Goal: Transaction & Acquisition: Purchase product/service

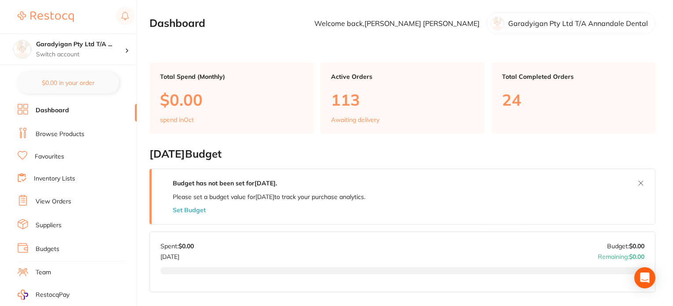
click at [73, 135] on link "Browse Products" at bounding box center [60, 134] width 49 height 9
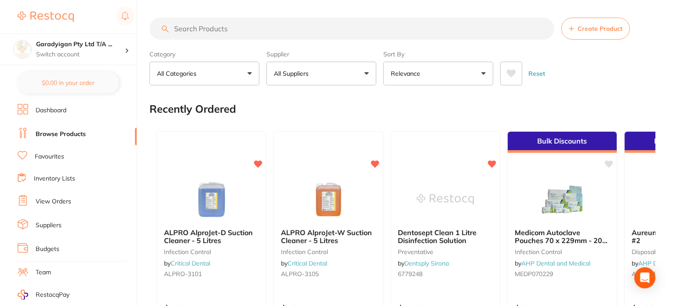
click at [206, 29] on input "search" at bounding box center [352, 29] width 405 height 22
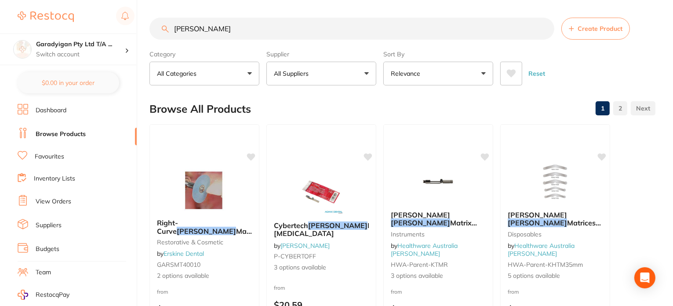
drag, startPoint x: 227, startPoint y: 47, endPoint x: 227, endPoint y: 40, distance: 7.5
click at [227, 43] on section "[PERSON_NAME] Create Product Category All Categories All Categories Disposables…" at bounding box center [403, 52] width 506 height 68
click at [229, 32] on input "[PERSON_NAME]" at bounding box center [352, 29] width 405 height 22
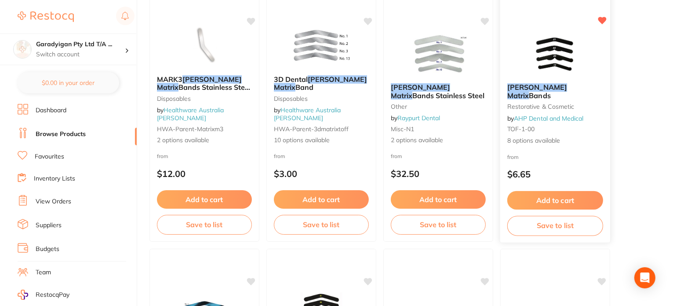
scroll to position [396, 0]
type input "[PERSON_NAME] matrix"
click at [321, 192] on button "Add to cart" at bounding box center [322, 199] width 96 height 19
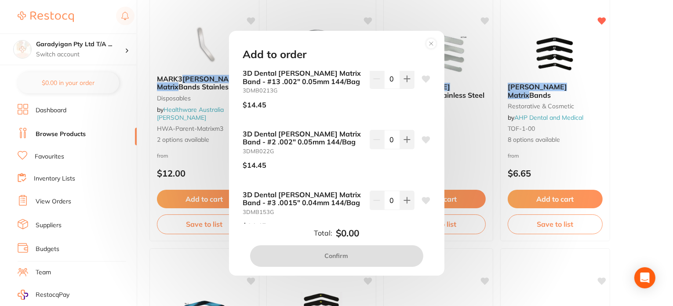
scroll to position [190, 0]
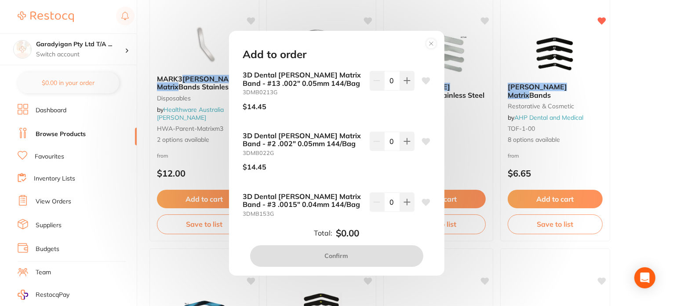
click at [431, 44] on circle at bounding box center [431, 43] width 10 height 10
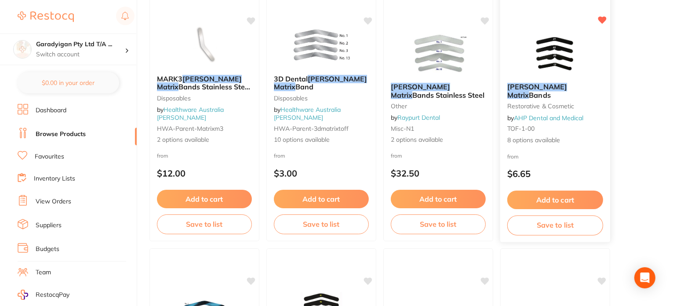
click at [554, 199] on button "Add to cart" at bounding box center [556, 199] width 96 height 19
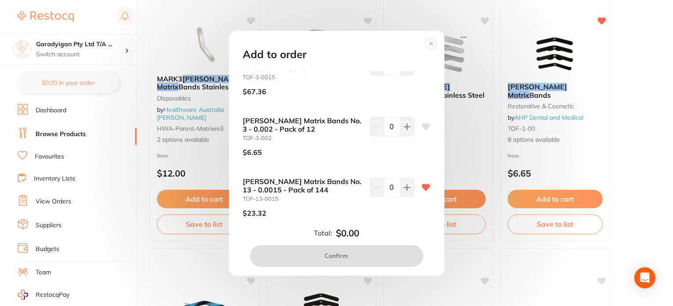
scroll to position [264, 0]
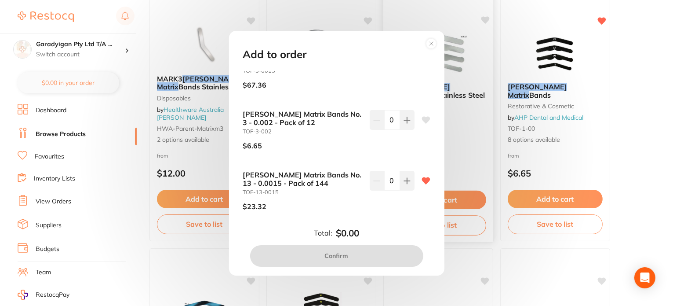
drag, startPoint x: 426, startPoint y: 44, endPoint x: 438, endPoint y: 50, distance: 13.8
click at [426, 45] on icon at bounding box center [431, 44] width 14 height 14
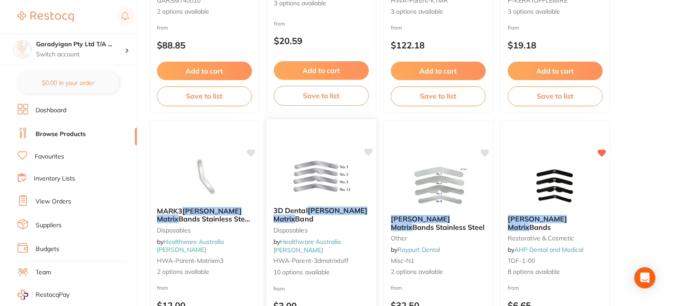
drag, startPoint x: 368, startPoint y: 149, endPoint x: 373, endPoint y: 147, distance: 5.6
click at [368, 149] on icon at bounding box center [369, 151] width 8 height 7
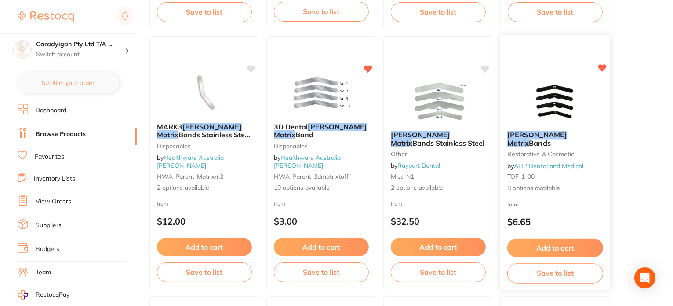
scroll to position [352, 0]
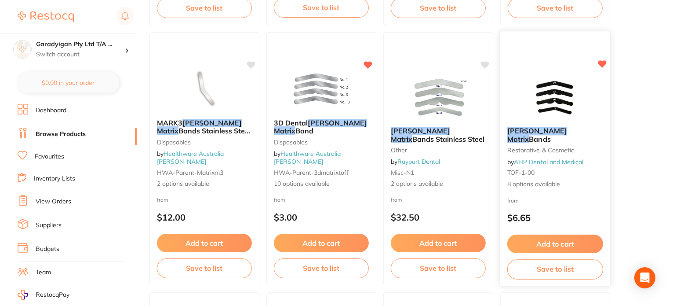
drag, startPoint x: 603, startPoint y: 65, endPoint x: 570, endPoint y: 114, distance: 59.3
click at [602, 68] on icon at bounding box center [602, 64] width 9 height 9
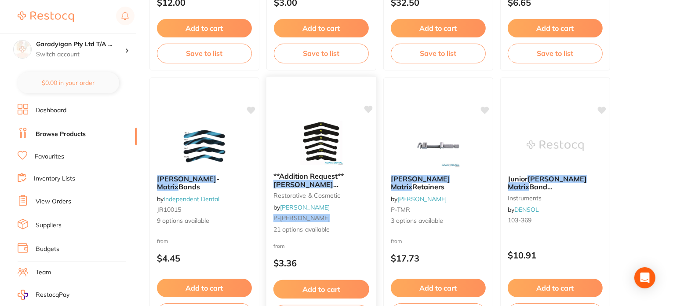
scroll to position [572, 0]
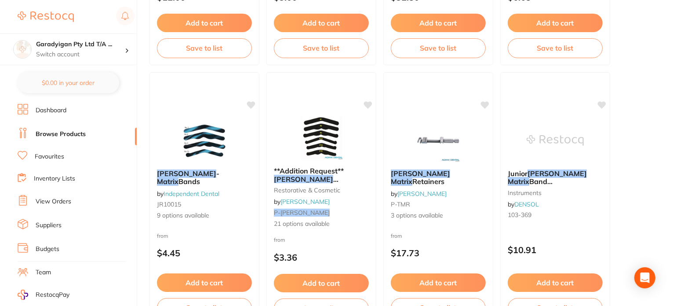
click at [348, 278] on button "Add to cart" at bounding box center [321, 283] width 95 height 18
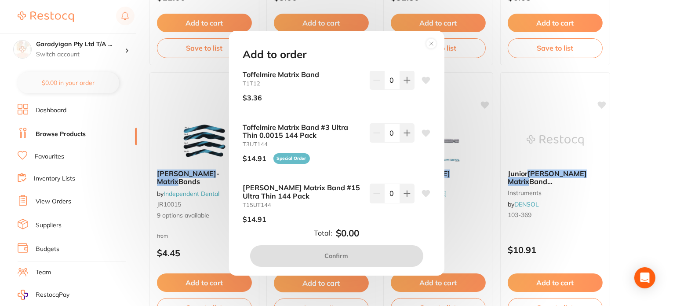
scroll to position [1089, 0]
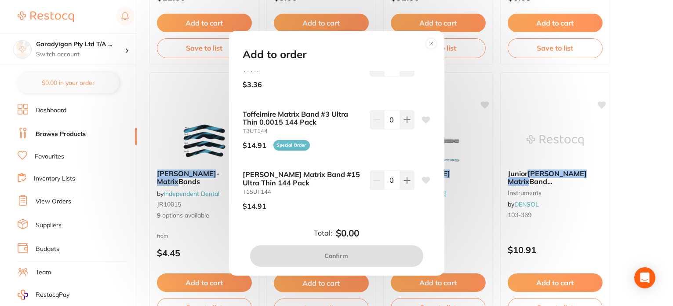
click at [431, 42] on circle at bounding box center [431, 43] width 10 height 10
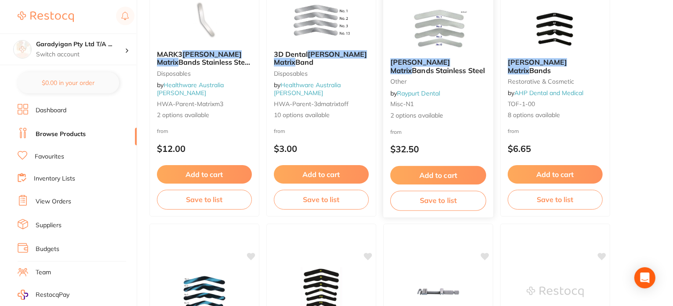
scroll to position [396, 0]
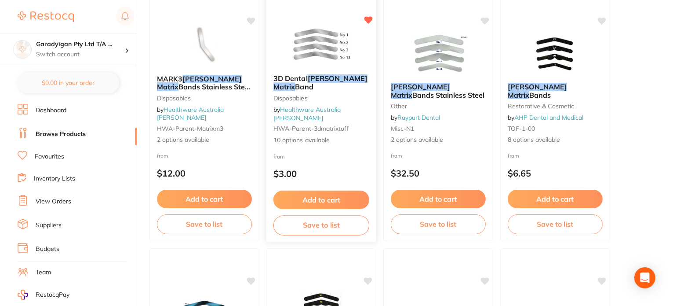
click at [345, 201] on button "Add to cart" at bounding box center [322, 199] width 96 height 19
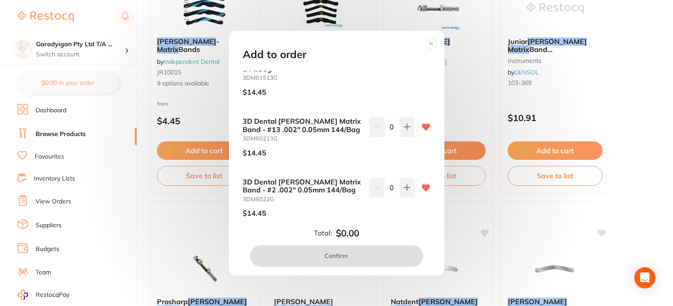
scroll to position [146, 0]
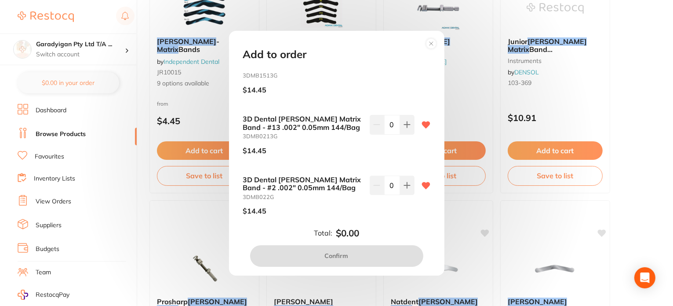
click at [426, 182] on icon at bounding box center [426, 185] width 8 height 7
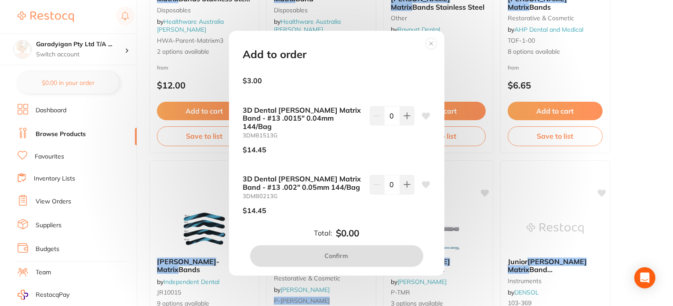
scroll to position [88, 0]
click at [424, 114] on icon at bounding box center [426, 113] width 8 height 7
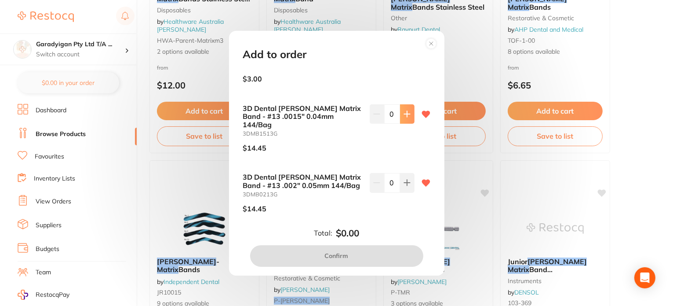
click at [401, 117] on button at bounding box center [407, 113] width 15 height 19
type input "1"
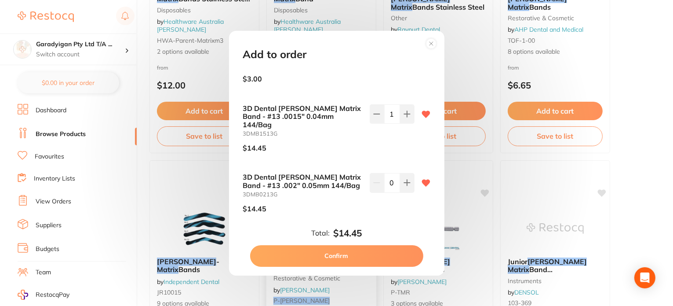
drag, startPoint x: 366, startPoint y: 256, endPoint x: 374, endPoint y: 255, distance: 8.0
click at [367, 255] on button "Confirm" at bounding box center [336, 255] width 173 height 21
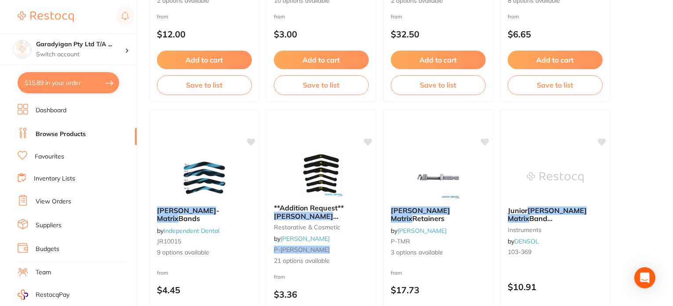
scroll to position [484, 0]
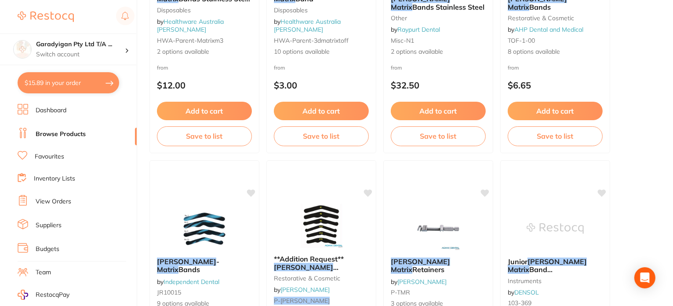
drag, startPoint x: 369, startPoint y: 213, endPoint x: 111, endPoint y: 191, distance: 259.6
click at [111, 191] on ul "Dashboard Browse Products Favourites Inventory Lists View Orders Suppliers Budg…" at bounding box center [77, 255] width 119 height 303
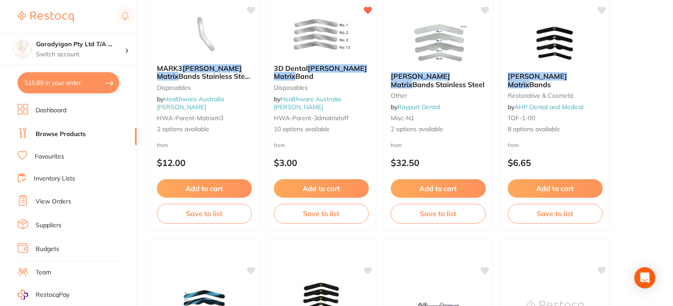
scroll to position [220, 0]
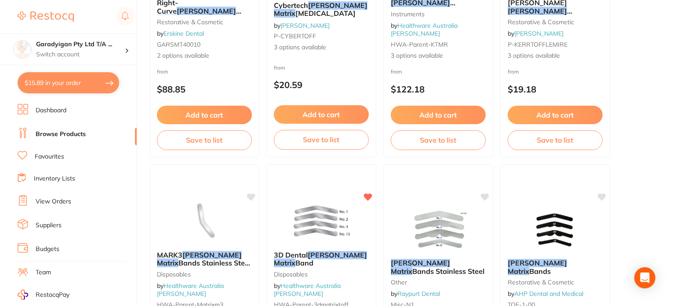
click at [89, 87] on button "$15.89 in your order" at bounding box center [69, 82] width 102 height 21
checkbox input "true"
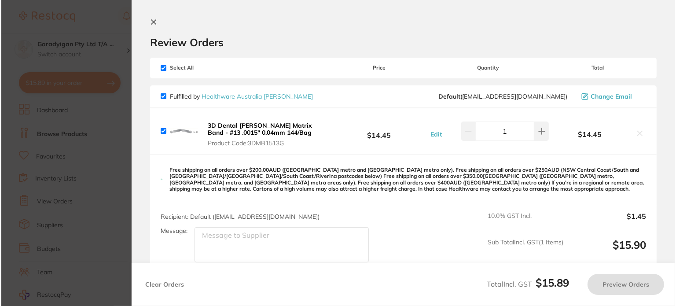
scroll to position [0, 0]
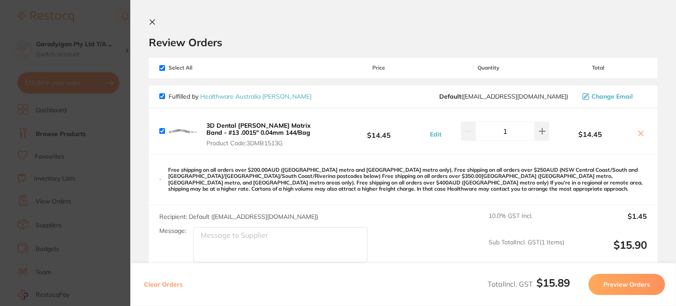
click at [154, 24] on icon at bounding box center [152, 22] width 5 height 5
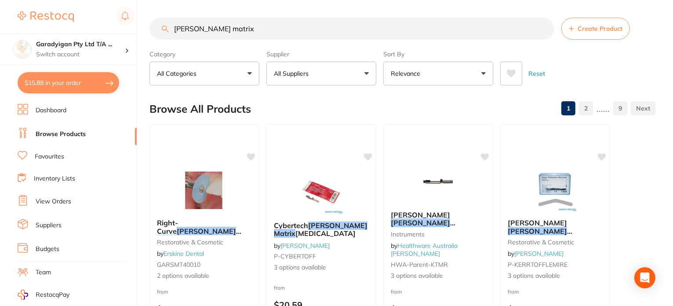
drag, startPoint x: 260, startPoint y: 25, endPoint x: -50, endPoint y: 41, distance: 310.1
click at [0, 41] on html "$15.89 Garadyigan Pty Ltd T/A ... Switch account Garadyigan Pty Ltd T/A Annanda…" at bounding box center [336, 153] width 673 height 306
type input ","
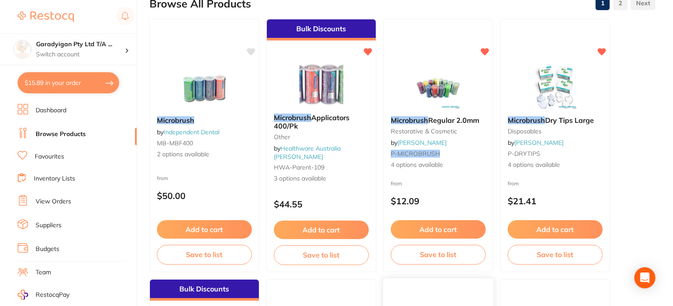
scroll to position [132, 0]
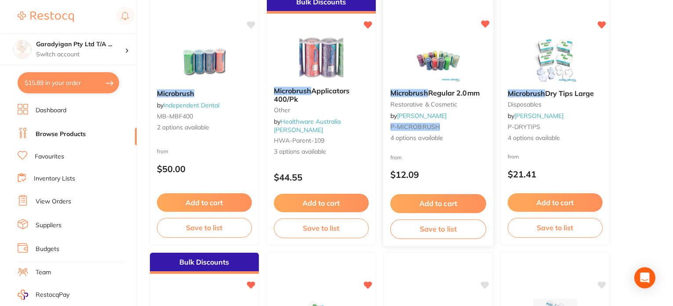
type input "microbrush"
click at [450, 193] on div "Add to cart Save to list" at bounding box center [438, 215] width 109 height 58
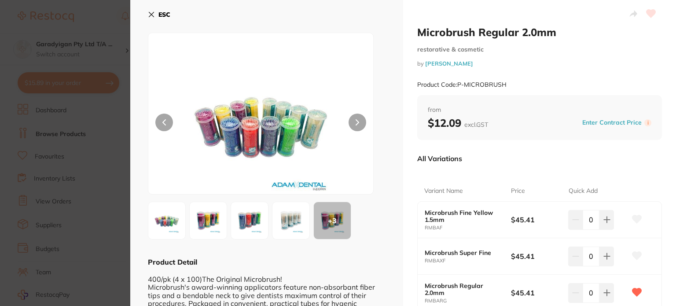
drag, startPoint x: 155, startPoint y: 15, endPoint x: 181, endPoint y: 26, distance: 27.8
click at [155, 15] on button "ESC" at bounding box center [159, 14] width 22 height 15
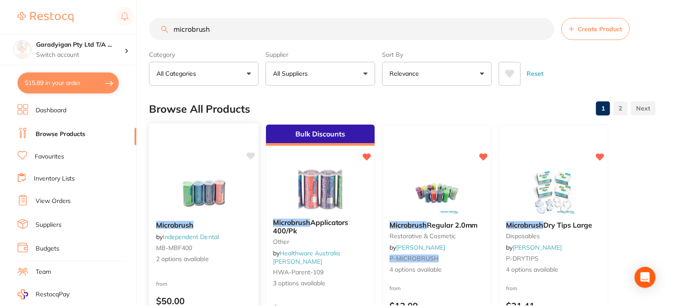
scroll to position [132, 0]
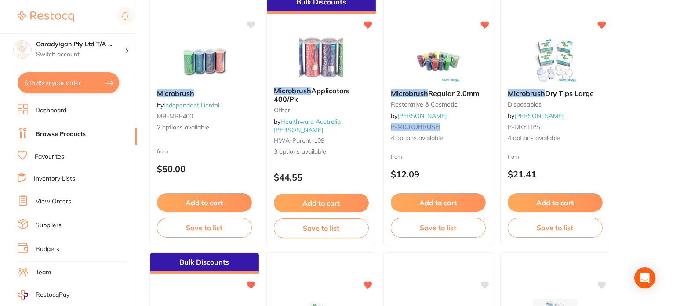
drag, startPoint x: 325, startPoint y: 203, endPoint x: 409, endPoint y: 208, distance: 84.6
click at [326, 203] on button "Add to cart" at bounding box center [321, 203] width 95 height 18
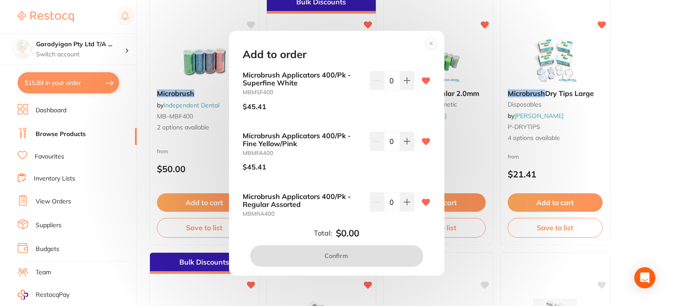
click at [431, 43] on icon at bounding box center [432, 44] width 4 height 4
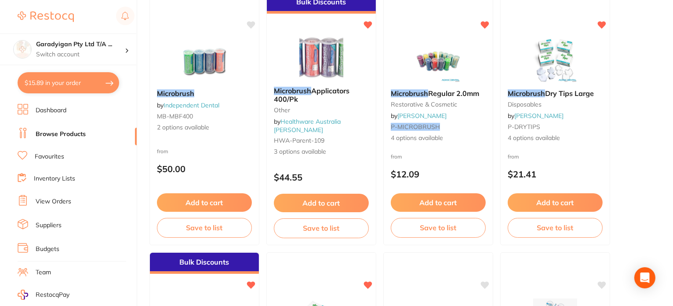
click at [469, 205] on button "Add to cart" at bounding box center [438, 202] width 95 height 18
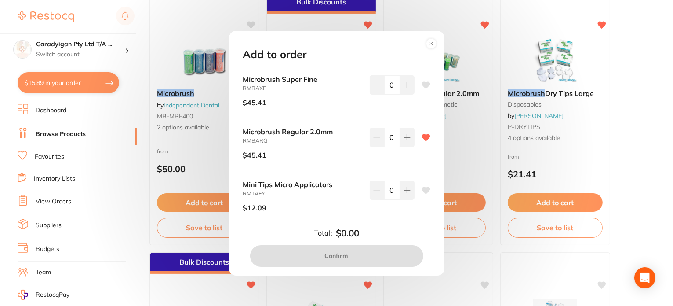
scroll to position [58, 0]
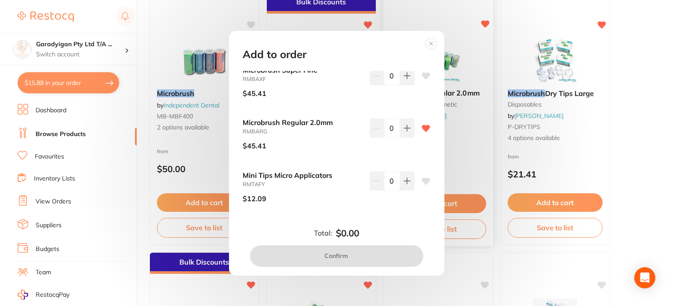
drag, startPoint x: 433, startPoint y: 45, endPoint x: 432, endPoint y: 51, distance: 5.7
click at [433, 45] on icon at bounding box center [431, 44] width 14 height 14
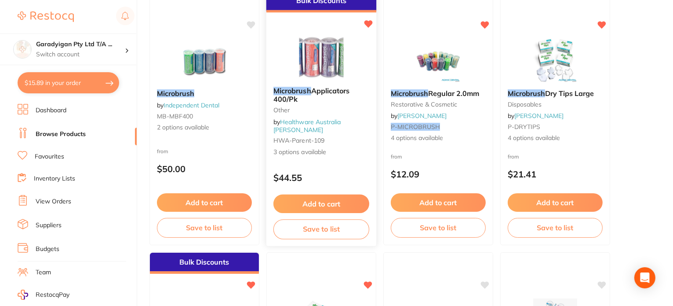
click at [353, 204] on button "Add to cart" at bounding box center [322, 203] width 96 height 19
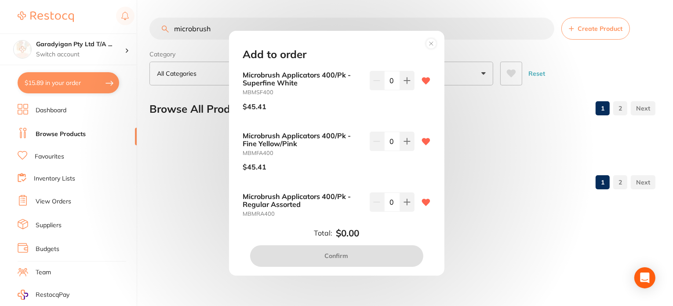
scroll to position [0, 0]
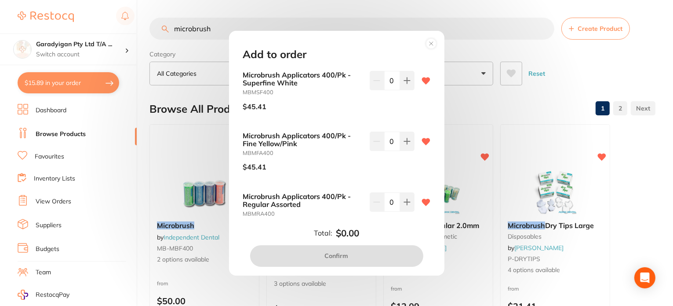
click at [433, 47] on circle at bounding box center [431, 43] width 10 height 10
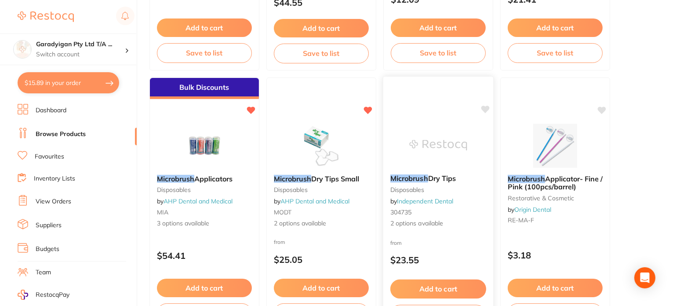
scroll to position [308, 0]
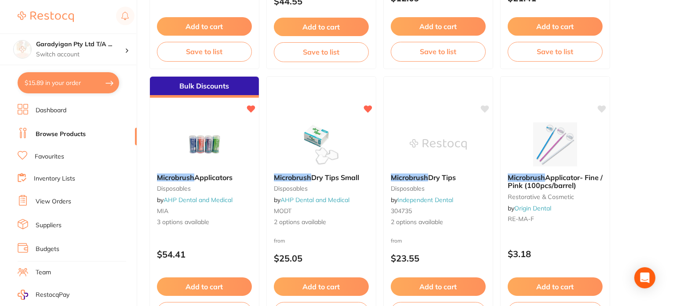
drag, startPoint x: 199, startPoint y: 287, endPoint x: 289, endPoint y: 274, distance: 90.6
click at [201, 286] on button "Add to cart" at bounding box center [204, 286] width 95 height 18
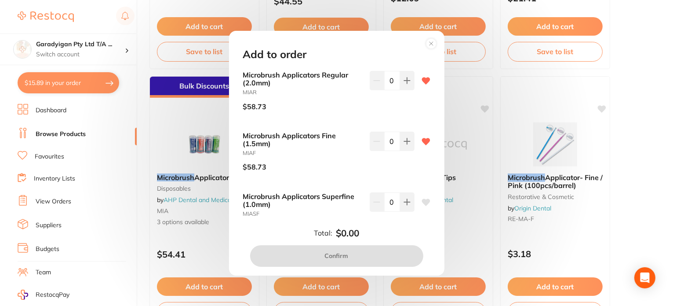
click at [428, 42] on circle at bounding box center [431, 43] width 10 height 10
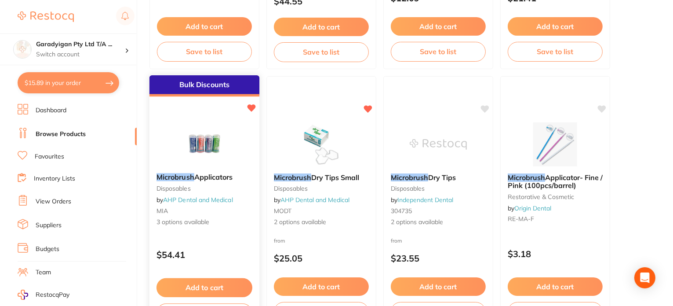
click at [254, 109] on icon at bounding box center [251, 108] width 9 height 9
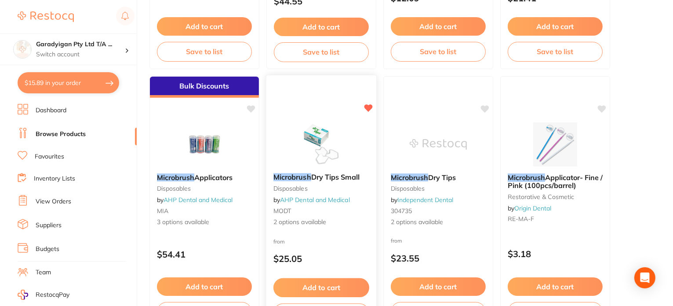
click at [366, 102] on div "Microbrush Dry Tips Small disposables by AHP Dental and Medical MODT 2 options …" at bounding box center [321, 203] width 111 height 256
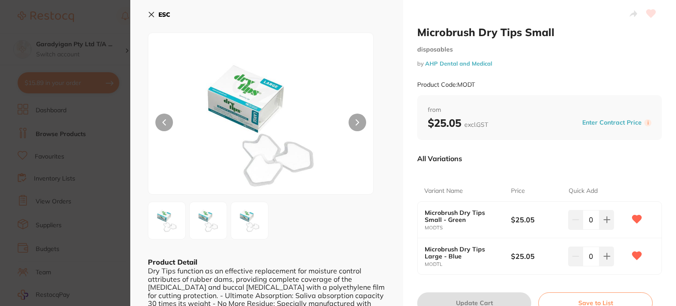
click at [154, 15] on icon at bounding box center [151, 14] width 7 height 7
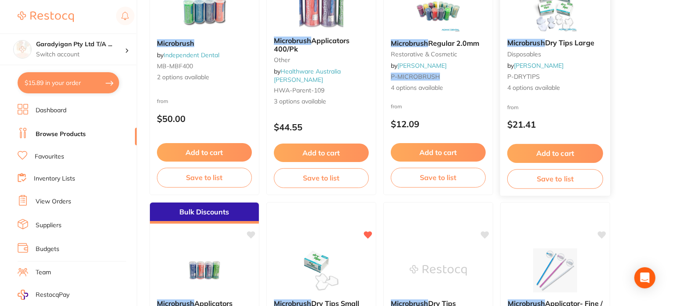
scroll to position [176, 0]
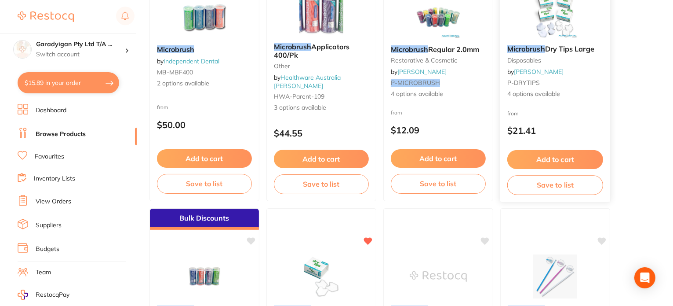
click at [588, 154] on button "Add to cart" at bounding box center [556, 159] width 96 height 19
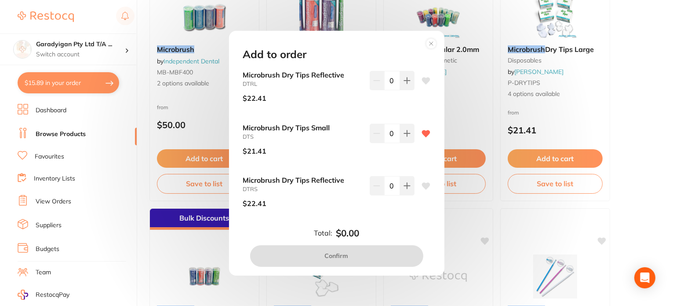
click at [422, 42] on div "Add to order Microbrush Dry Tips Reflective DTRL $22.41 0 Microbrush Dry Tips S…" at bounding box center [337, 153] width 216 height 245
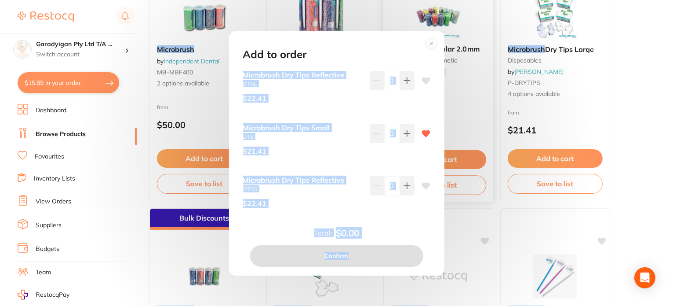
click at [434, 45] on circle at bounding box center [431, 43] width 10 height 10
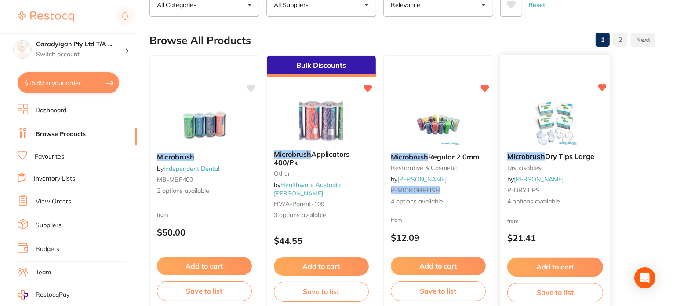
scroll to position [44, 0]
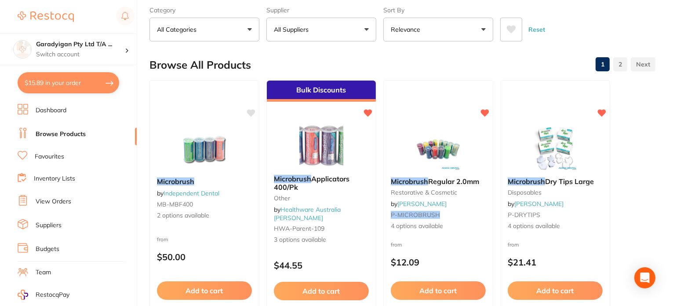
click at [355, 292] on button "Add to cart" at bounding box center [321, 290] width 95 height 18
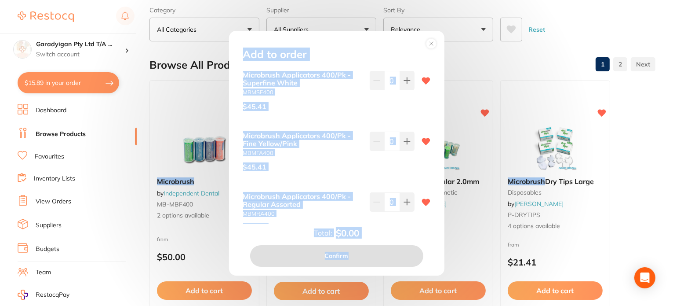
click at [352, 52] on div "Add to order" at bounding box center [337, 54] width 208 height 12
click at [336, 121] on div "Microbrush Applicators 400/Pk - Superfine White MBMSF400 $45.41 0 Microbrush Ap…" at bounding box center [337, 147] width 208 height 152
click at [409, 143] on button at bounding box center [407, 141] width 15 height 19
type input "1"
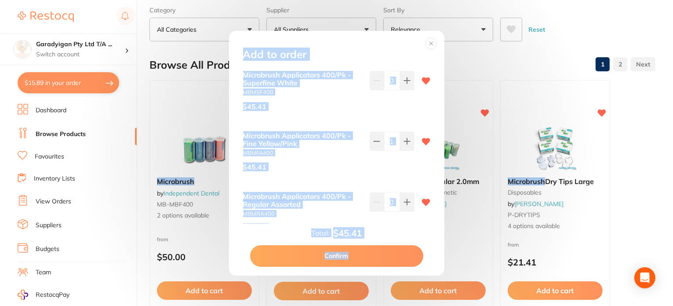
drag, startPoint x: 405, startPoint y: 205, endPoint x: 400, endPoint y: 230, distance: 26.0
click at [405, 205] on icon at bounding box center [407, 202] width 6 height 6
type input "1"
click at [375, 147] on button at bounding box center [377, 141] width 15 height 19
type input "0"
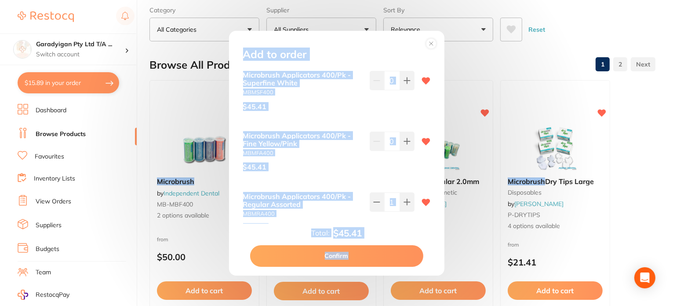
click at [402, 234] on div "Total: $45.41 Confirm" at bounding box center [337, 247] width 208 height 39
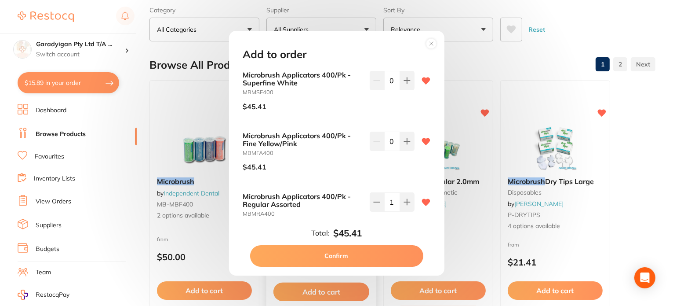
click at [370, 251] on button "Confirm" at bounding box center [336, 255] width 173 height 21
checkbox input "false"
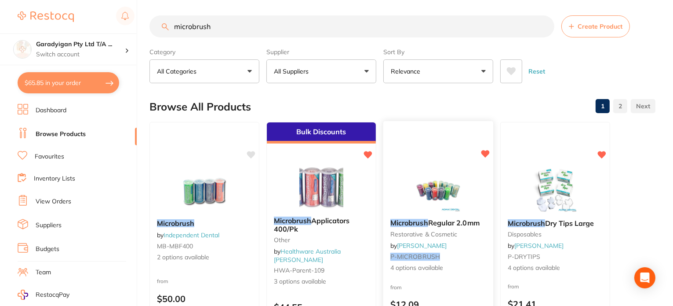
scroll to position [0, 0]
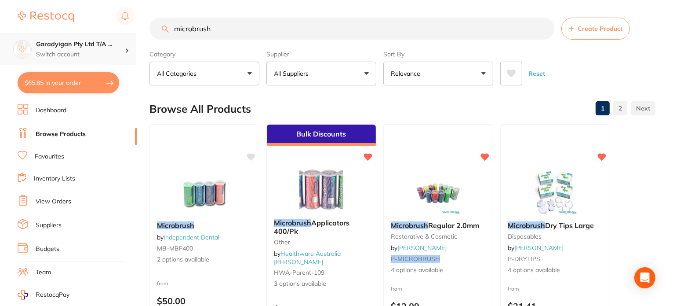
drag, startPoint x: 181, startPoint y: 30, endPoint x: 114, endPoint y: 33, distance: 66.9
click at [114, 33] on div "$65.85 Garadyigan Pty Ltd T/A ... Switch account Garadyigan Pty Ltd T/A Annanda…" at bounding box center [336, 153] width 673 height 306
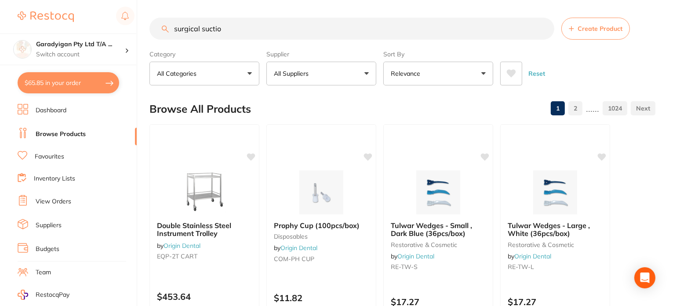
type input "surgical suction"
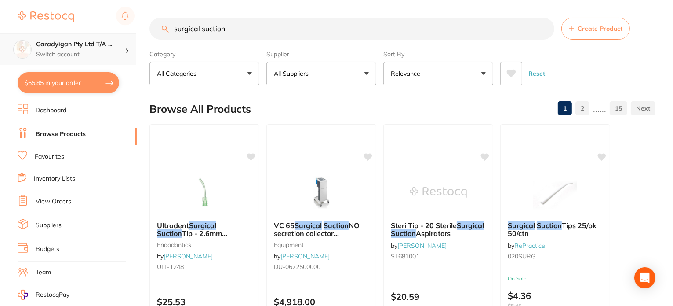
drag, startPoint x: 240, startPoint y: 31, endPoint x: 2, endPoint y: 53, distance: 238.5
click at [2, 53] on div "$65.85 Garadyigan Pty Ltd T/A ... Switch account Garadyigan Pty Ltd T/A Annanda…" at bounding box center [336, 153] width 673 height 306
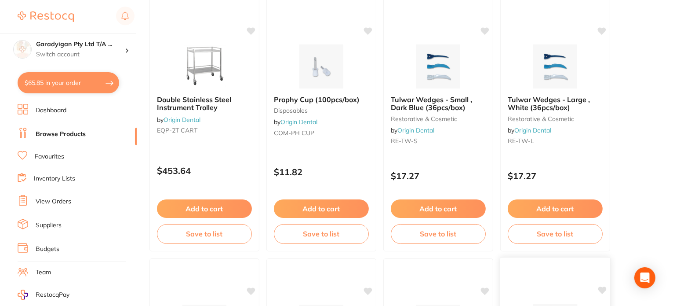
scroll to position [132, 0]
